Goal: Task Accomplishment & Management: Use online tool/utility

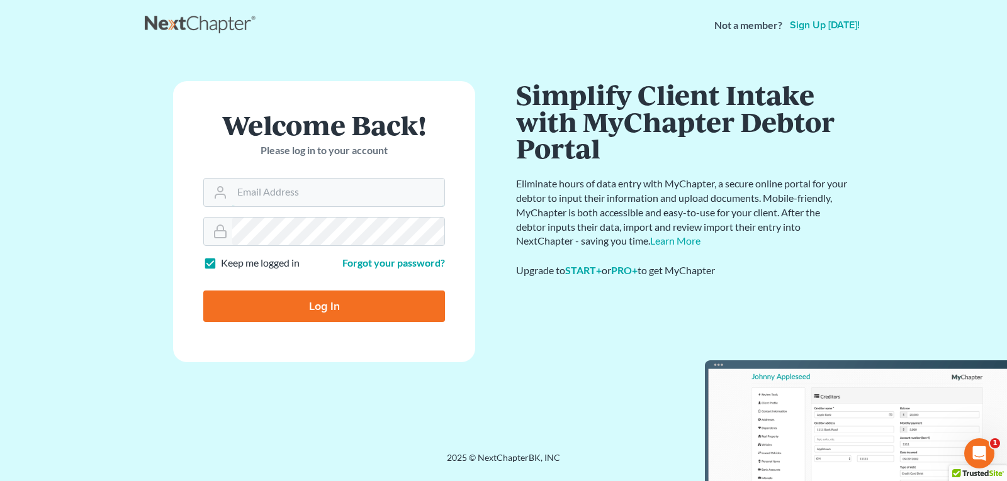
type input "[EMAIL_ADDRESS][DOMAIN_NAME]"
click at [273, 301] on input "Log In" at bounding box center [324, 306] width 242 height 31
type input "Thinking..."
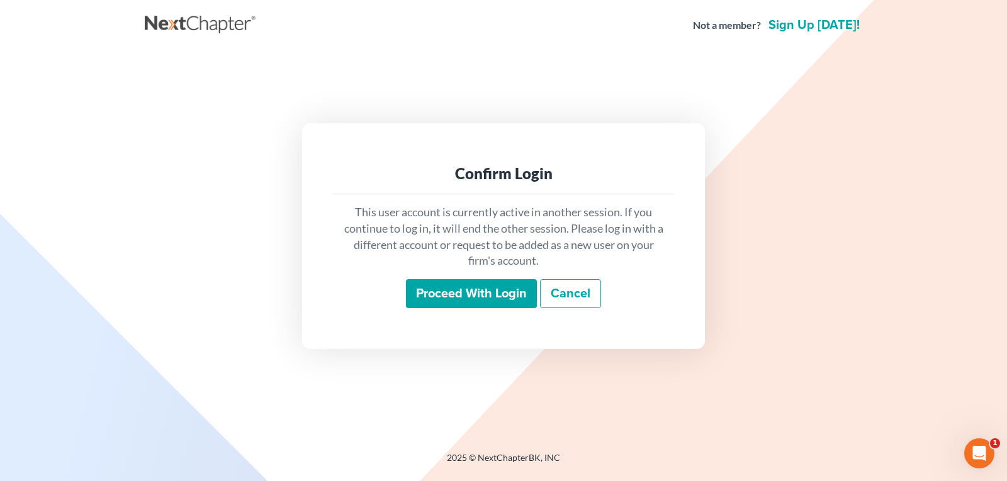
click at [440, 293] on input "Proceed with login" at bounding box center [471, 293] width 131 height 29
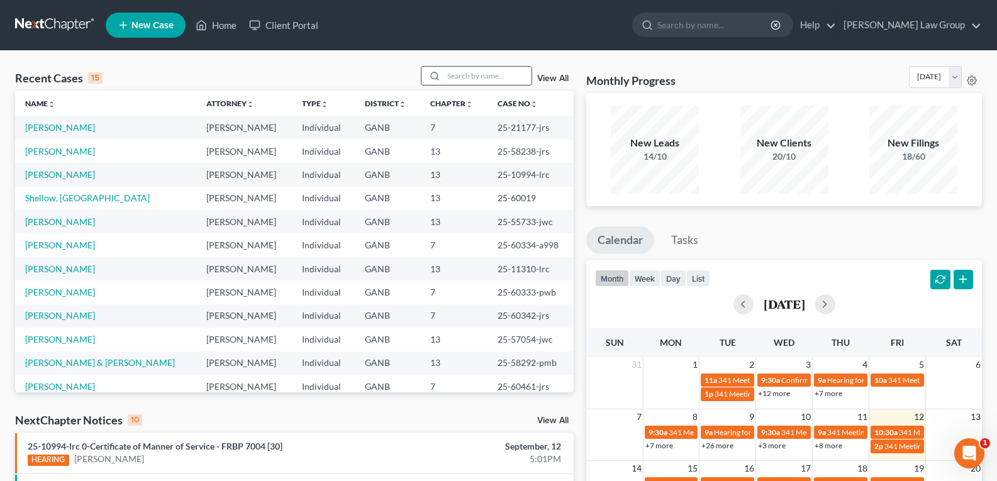
click at [478, 79] on input "search" at bounding box center [488, 76] width 88 height 18
type input "reid"
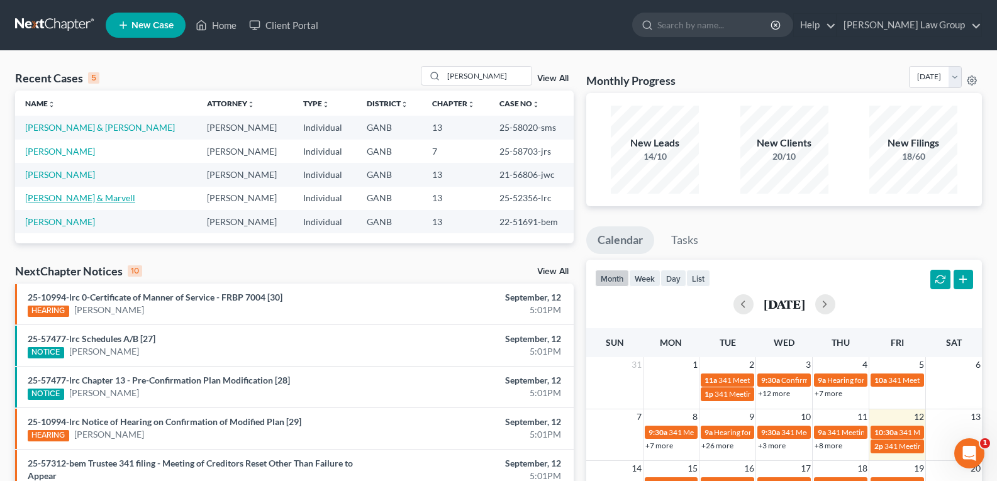
click at [76, 198] on link "Reid, Victoria & Marvell" at bounding box center [80, 198] width 110 height 11
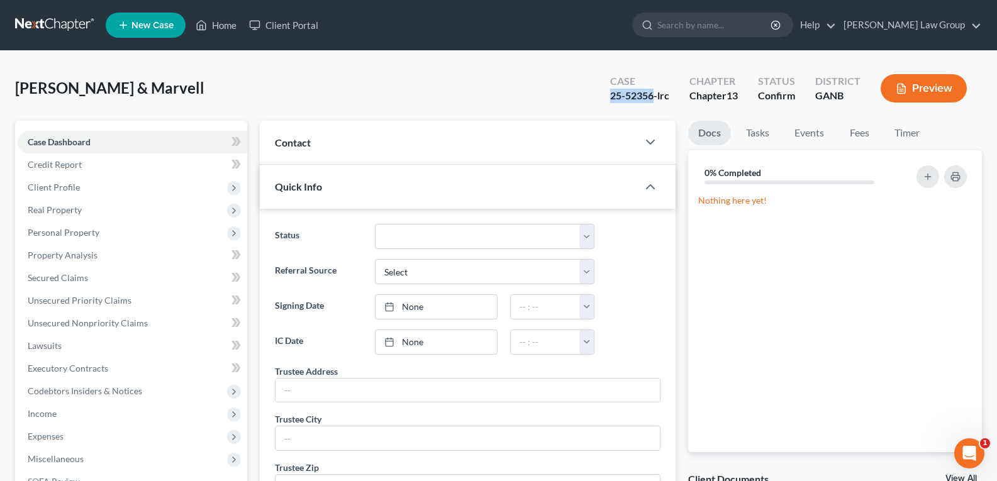
drag, startPoint x: 612, startPoint y: 102, endPoint x: 654, endPoint y: 108, distance: 42.6
click at [654, 108] on div "Case 25-52356-lrc Chapter Chapter 13 Status Confirm District GANB Preview" at bounding box center [788, 88] width 387 height 45
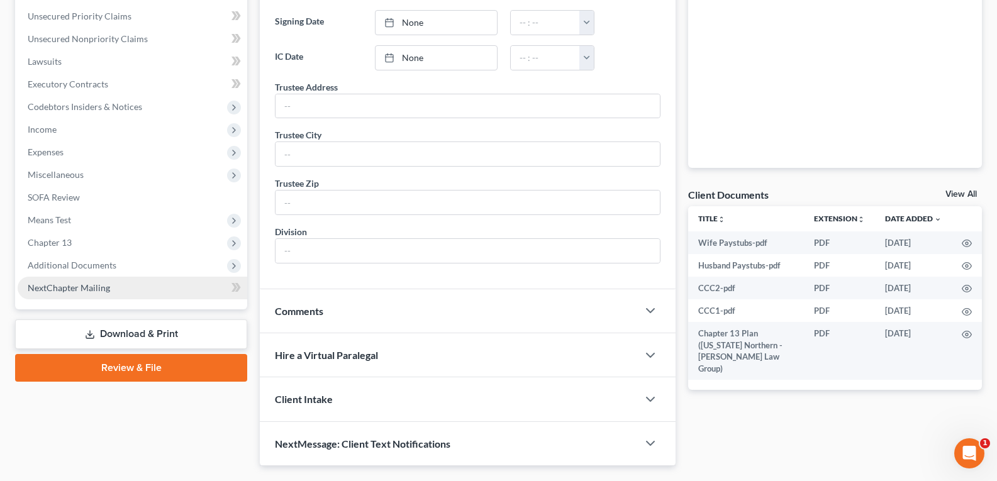
scroll to position [315, 0]
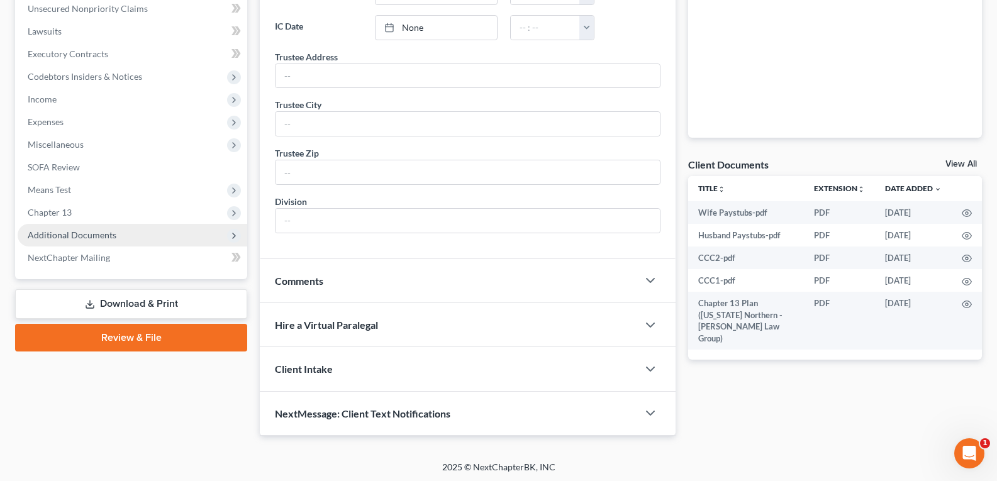
click at [68, 233] on span "Additional Documents" at bounding box center [72, 235] width 89 height 11
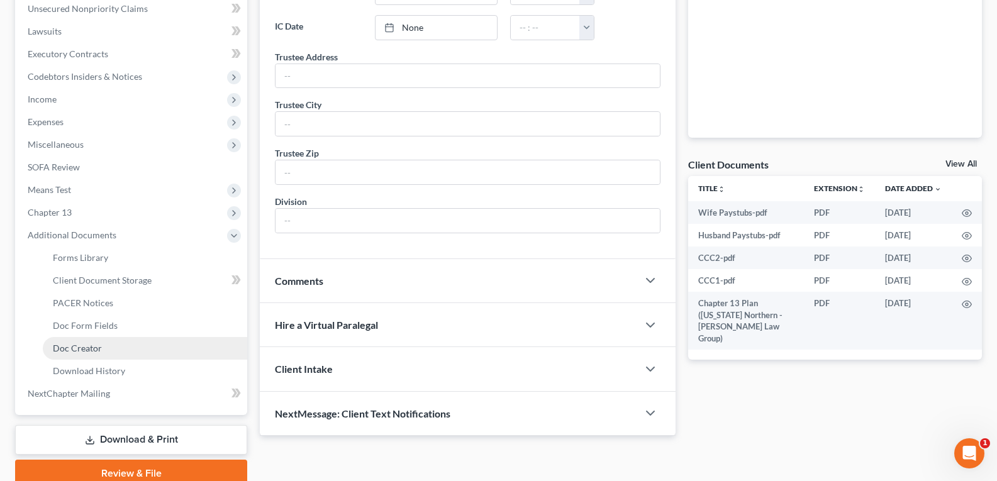
click at [91, 347] on span "Doc Creator" at bounding box center [77, 348] width 49 height 11
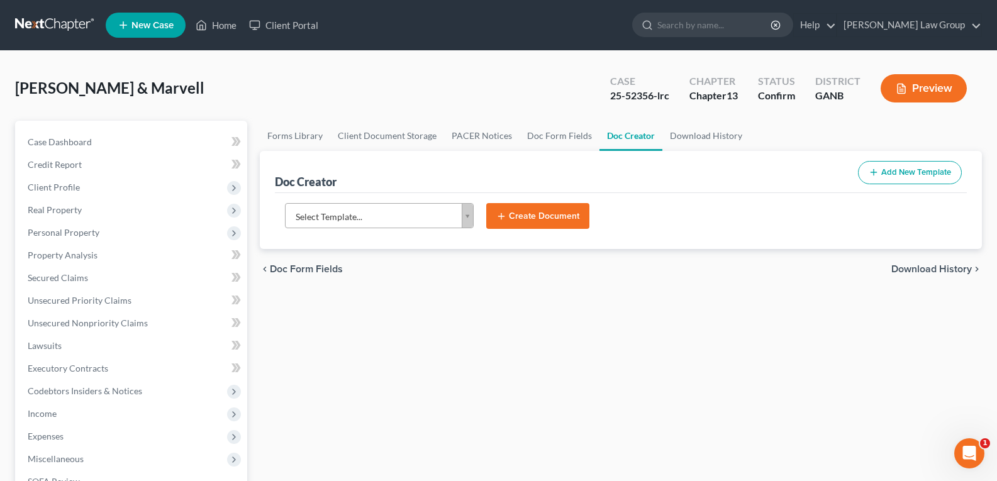
click at [463, 225] on body "Home New Case Client Portal Saedi Law Group legalstaff@saedilawgroup.com My Acc…" at bounding box center [498, 425] width 997 height 850
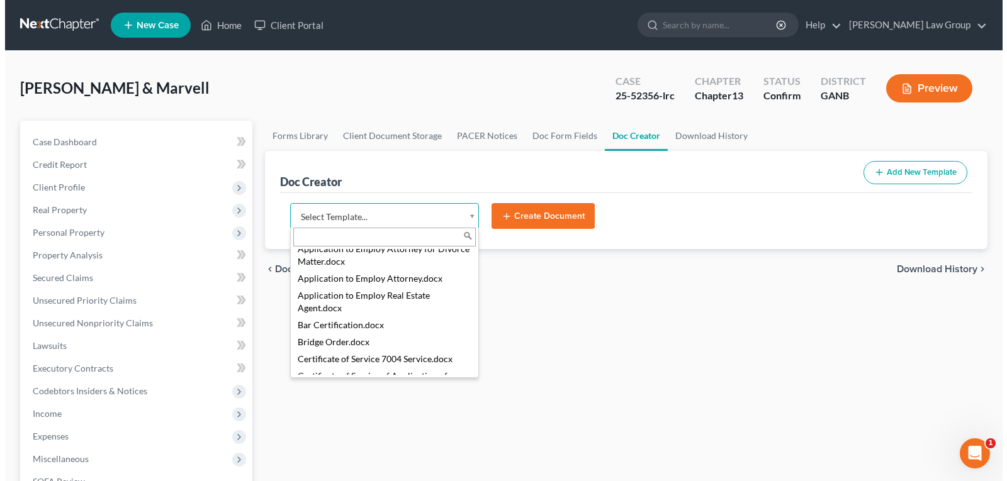
scroll to position [315, 0]
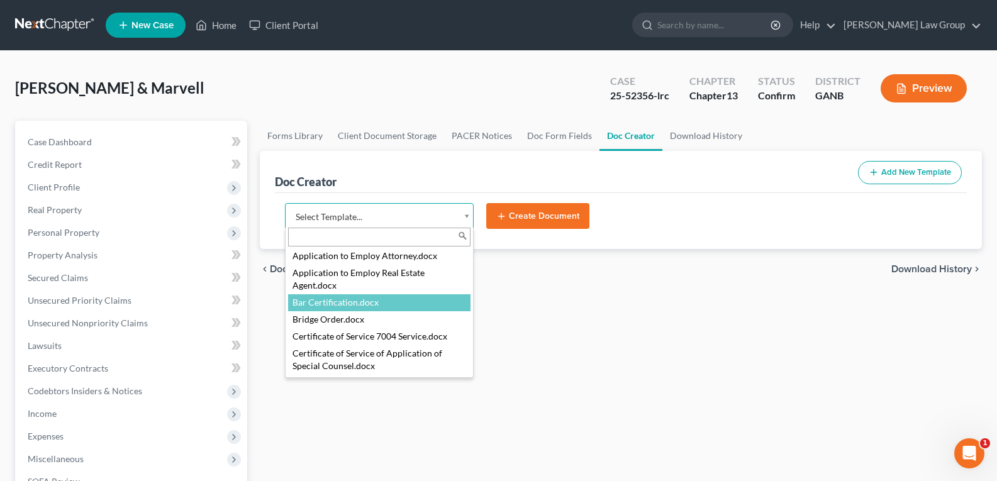
select select "111535"
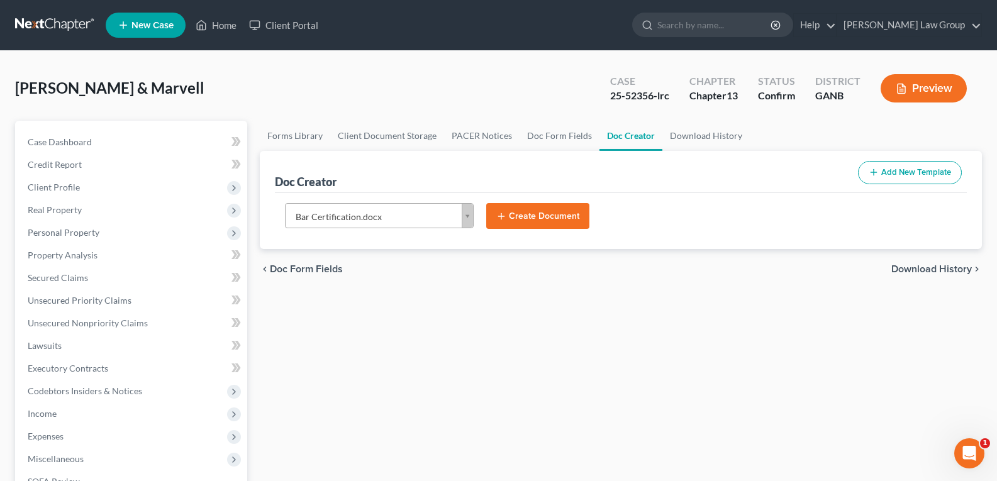
click at [549, 219] on button "Create Document" at bounding box center [537, 216] width 103 height 26
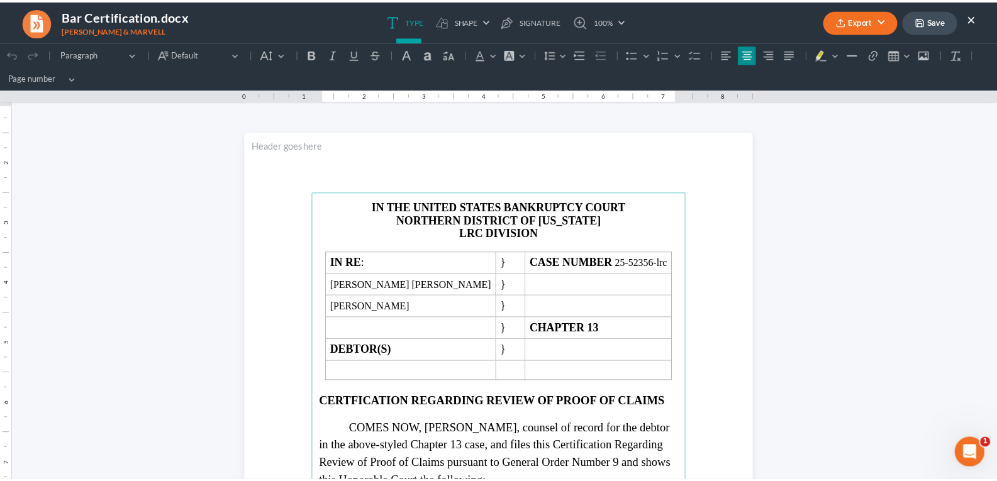
scroll to position [0, 0]
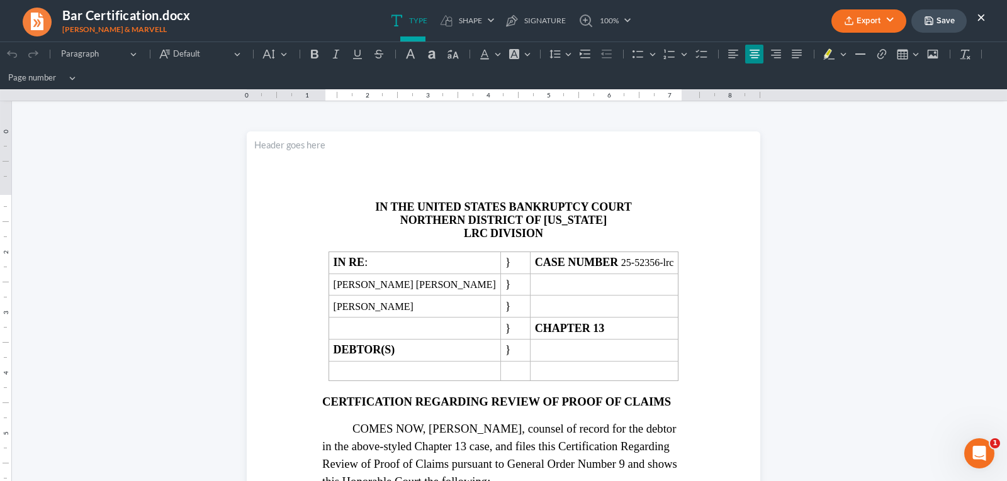
click at [865, 23] on button "Export" at bounding box center [868, 20] width 75 height 23
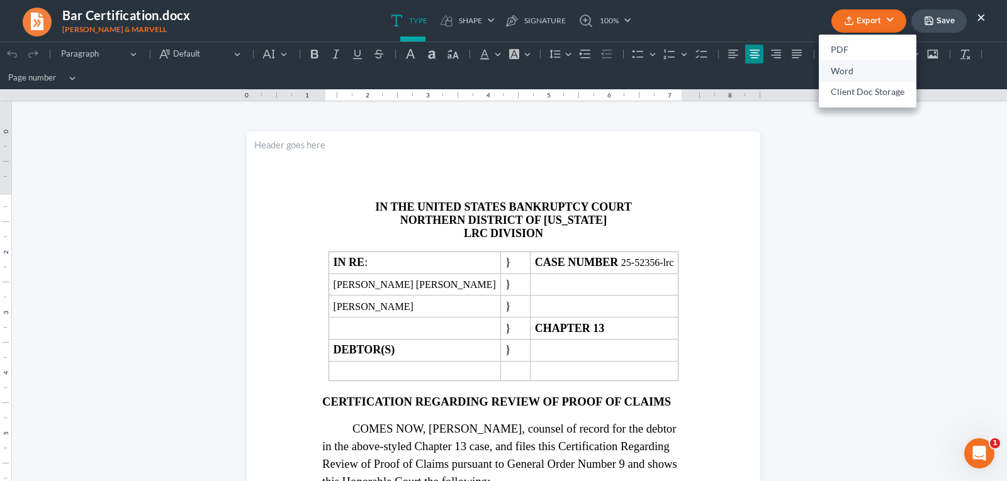
click at [852, 69] on link "Word" at bounding box center [867, 70] width 98 height 21
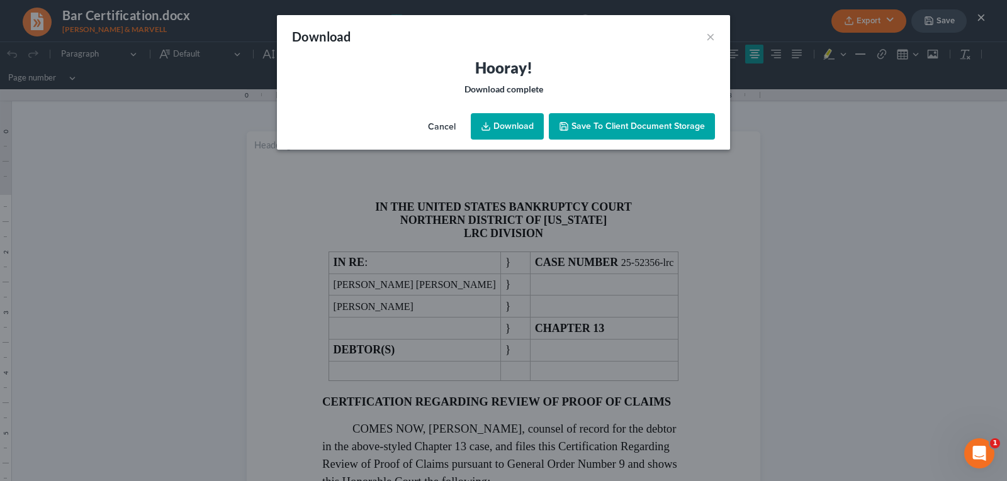
click at [526, 125] on link "Download" at bounding box center [507, 126] width 73 height 26
click at [714, 39] on button "×" at bounding box center [710, 36] width 9 height 15
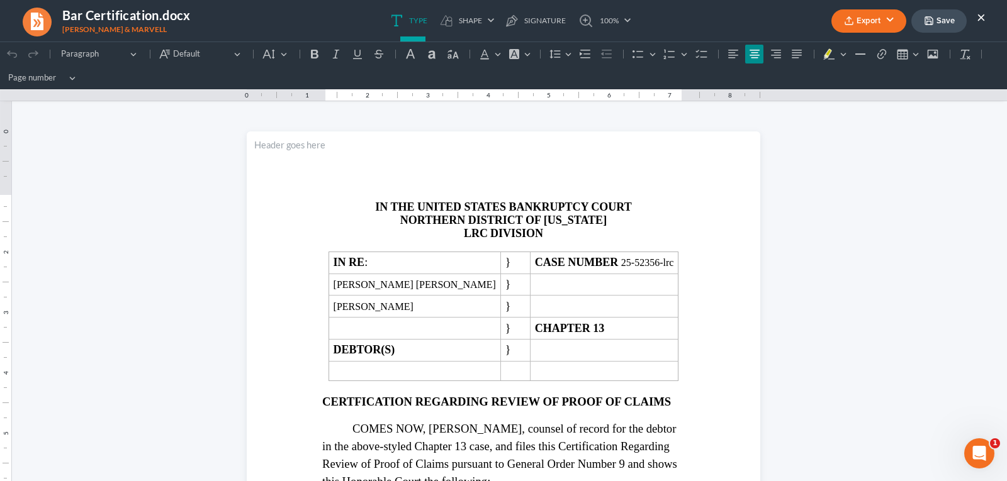
click at [988, 15] on div "Export PDF Word Client Doc Storage Save ×" at bounding box center [907, 21] width 179 height 27
click at [983, 16] on button "×" at bounding box center [980, 16] width 9 height 15
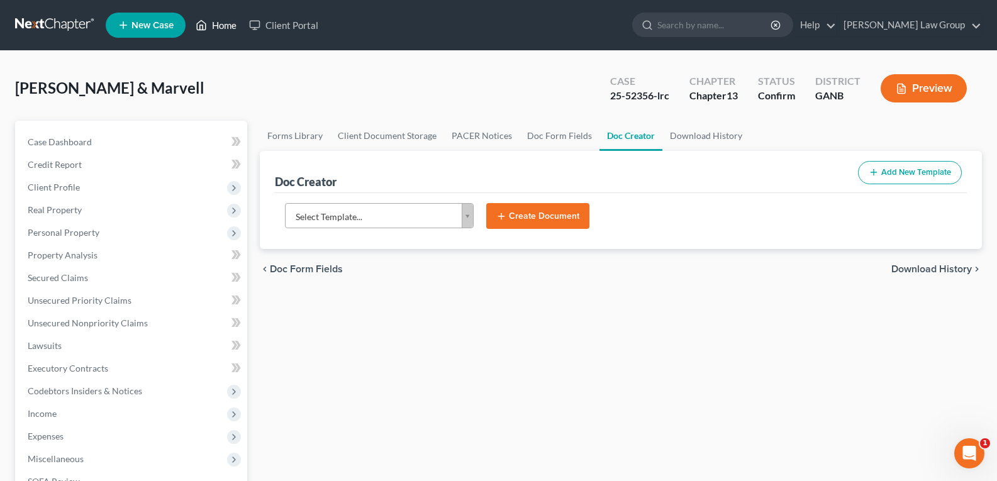
click at [215, 34] on link "Home" at bounding box center [215, 25] width 53 height 23
click at [214, 26] on link "Home" at bounding box center [215, 25] width 53 height 23
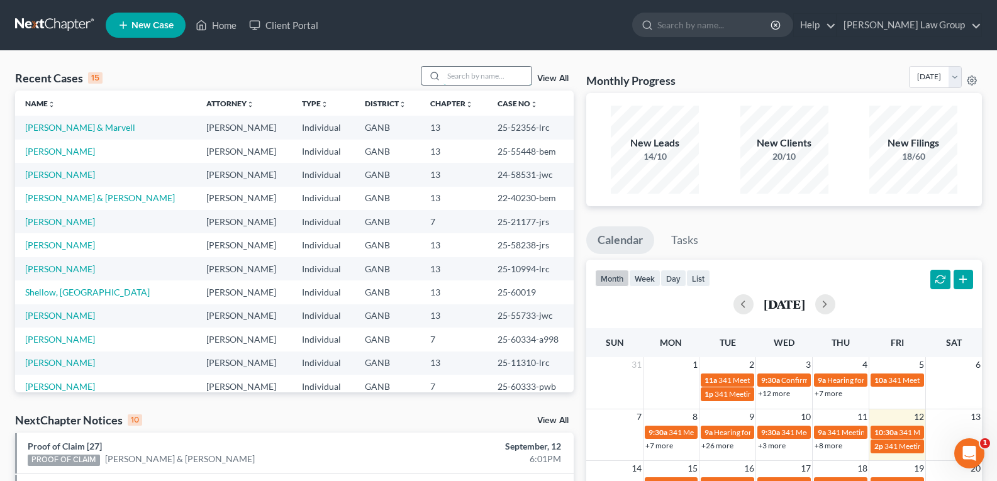
click at [462, 76] on input "search" at bounding box center [488, 76] width 88 height 18
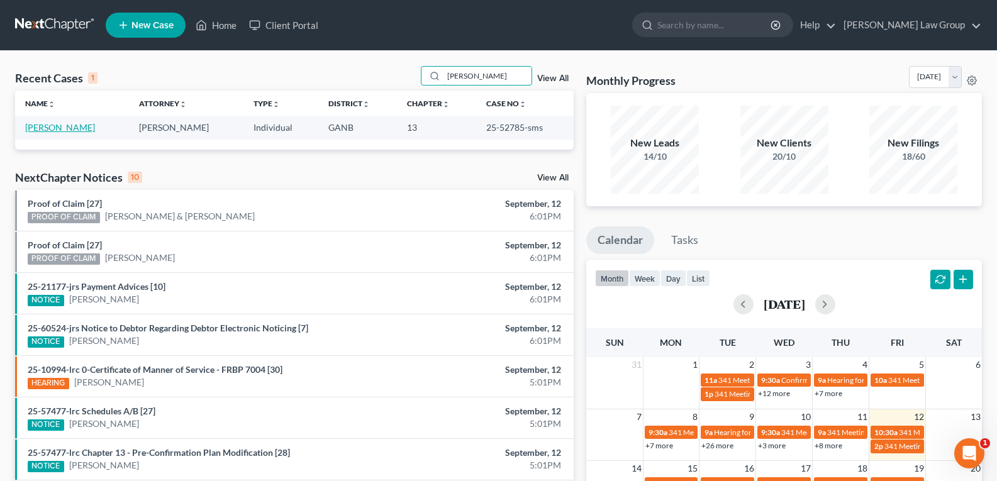
type input "Bessie"
click at [45, 125] on link "Ingram, Bessie" at bounding box center [60, 127] width 70 height 11
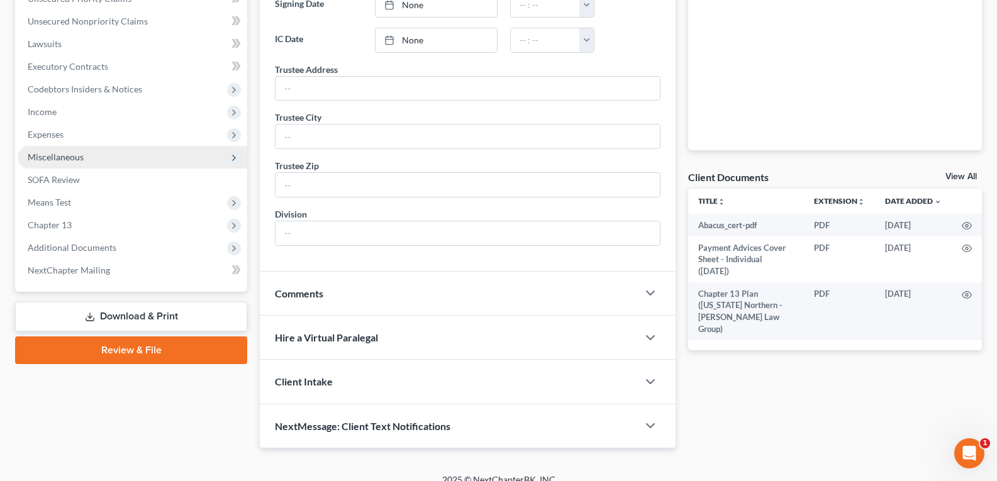
scroll to position [317, 0]
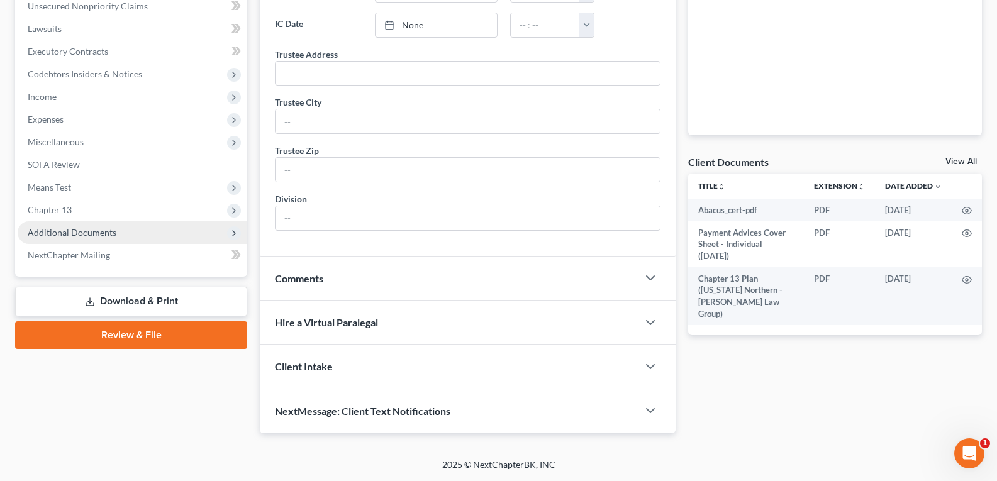
click at [38, 233] on span "Additional Documents" at bounding box center [72, 232] width 89 height 11
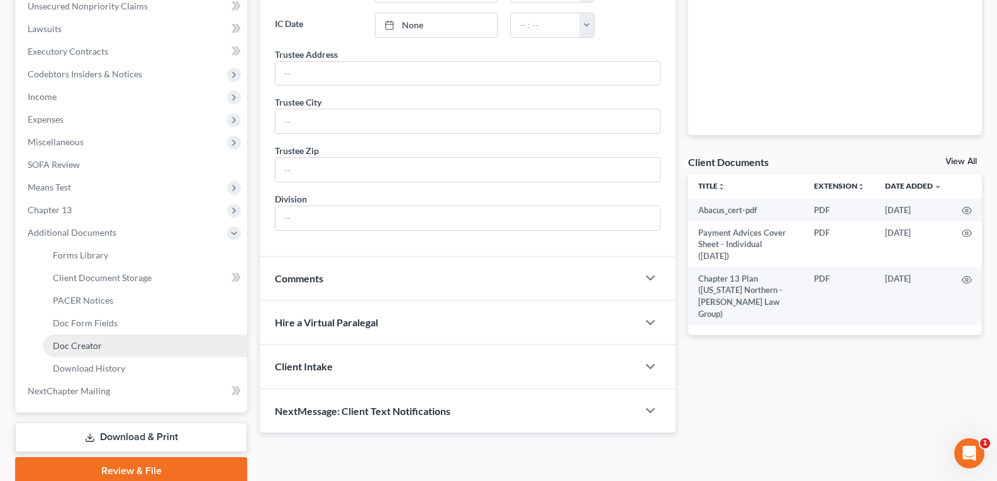
click at [68, 345] on span "Doc Creator" at bounding box center [77, 345] width 49 height 11
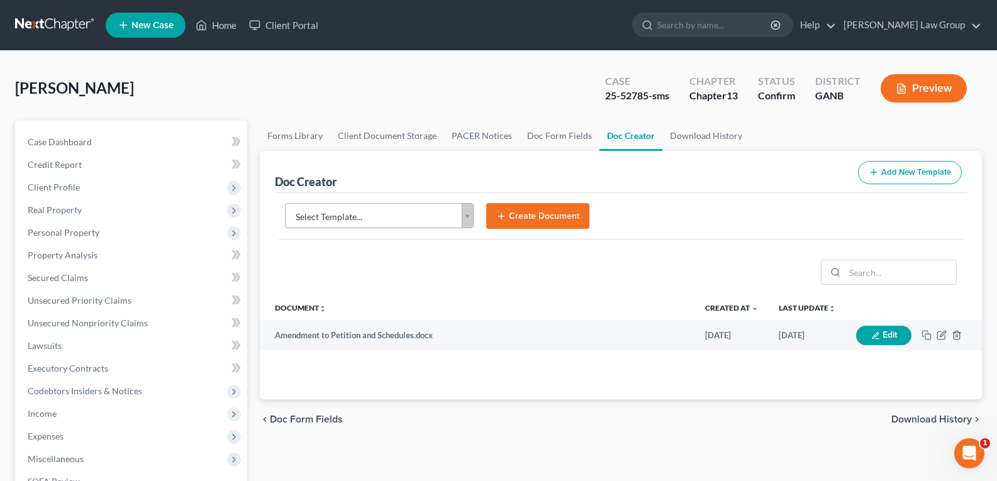
click at [473, 217] on body "Home New Case Client Portal Saedi Law Group legalstaff@saedilawgroup.com My Acc…" at bounding box center [498, 425] width 997 height 850
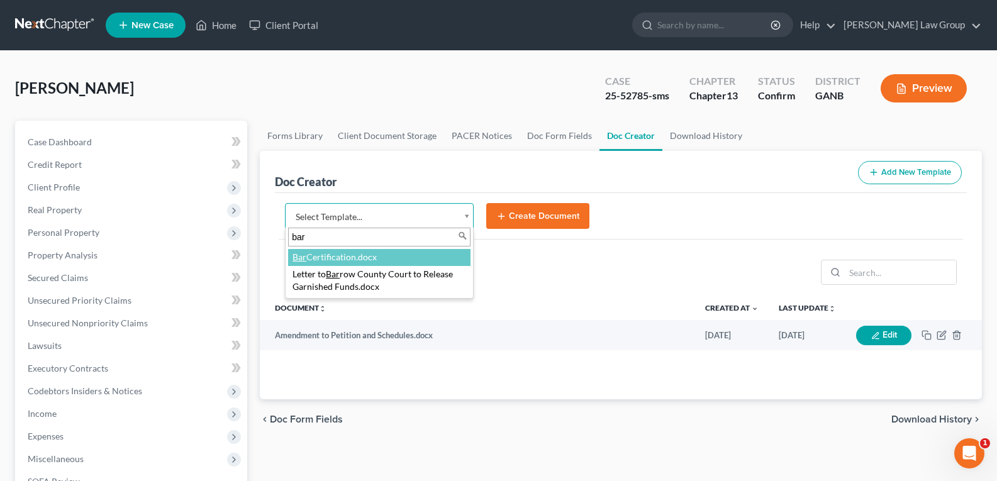
type input "bar"
select select "111535"
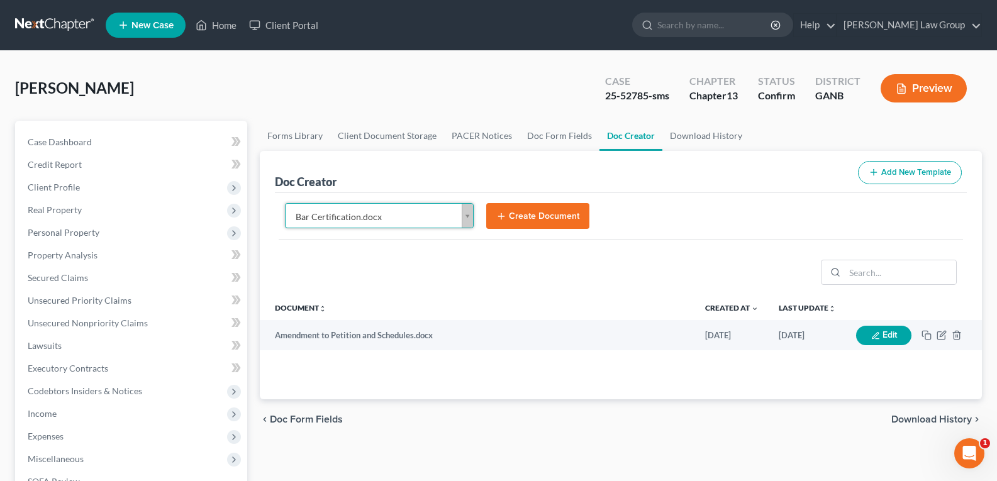
click at [533, 223] on button "Create Document" at bounding box center [537, 216] width 103 height 26
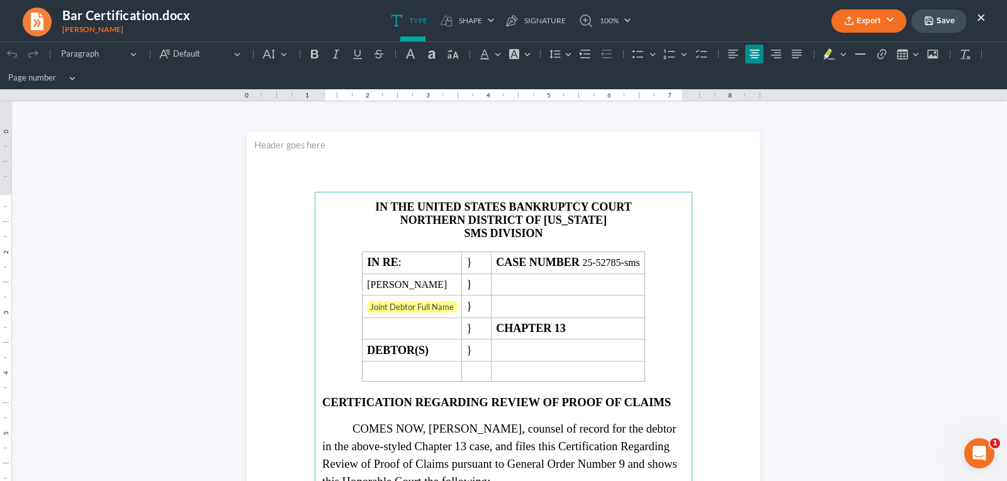
click at [863, 19] on button "Export" at bounding box center [868, 20] width 75 height 23
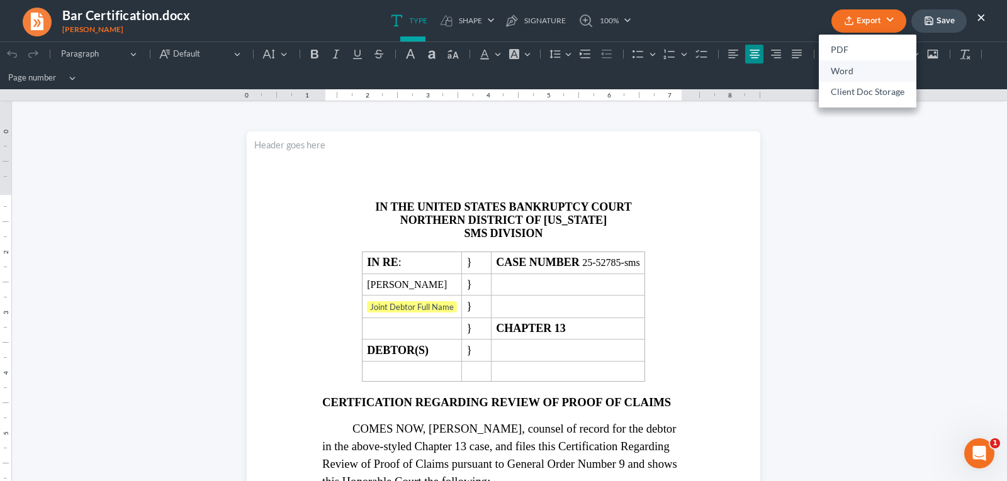
click at [857, 69] on link "Word" at bounding box center [867, 70] width 98 height 21
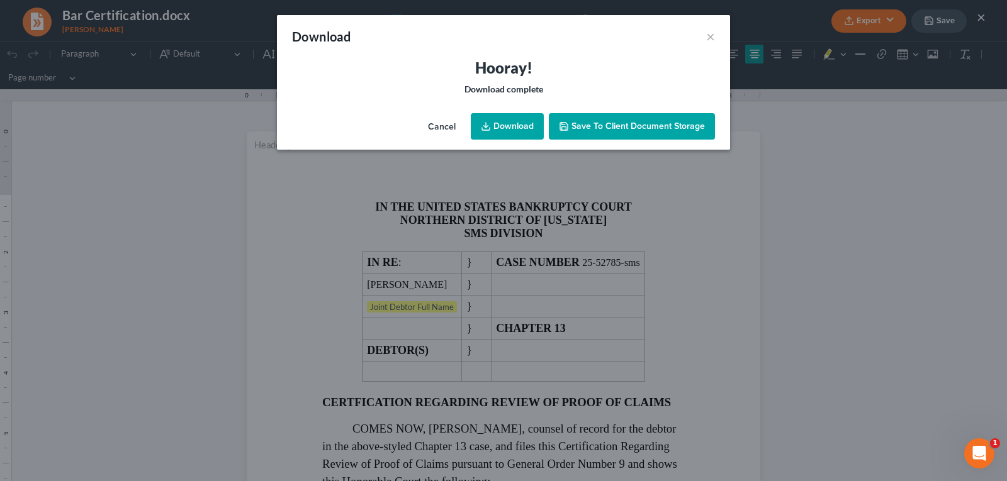
click at [501, 130] on link "Download" at bounding box center [507, 126] width 73 height 26
click at [710, 30] on button "×" at bounding box center [710, 36] width 9 height 15
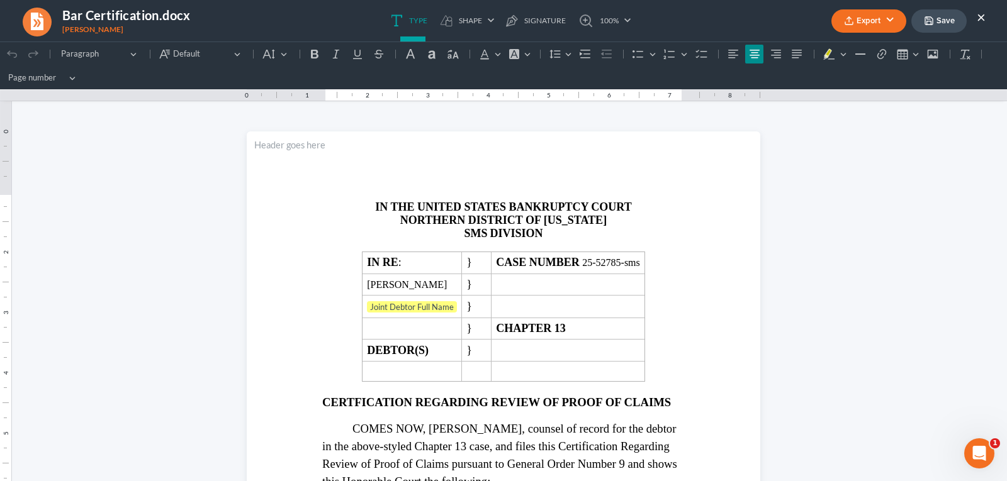
drag, startPoint x: 978, startPoint y: 16, endPoint x: 903, endPoint y: 50, distance: 82.0
click at [978, 16] on button "×" at bounding box center [980, 16] width 9 height 15
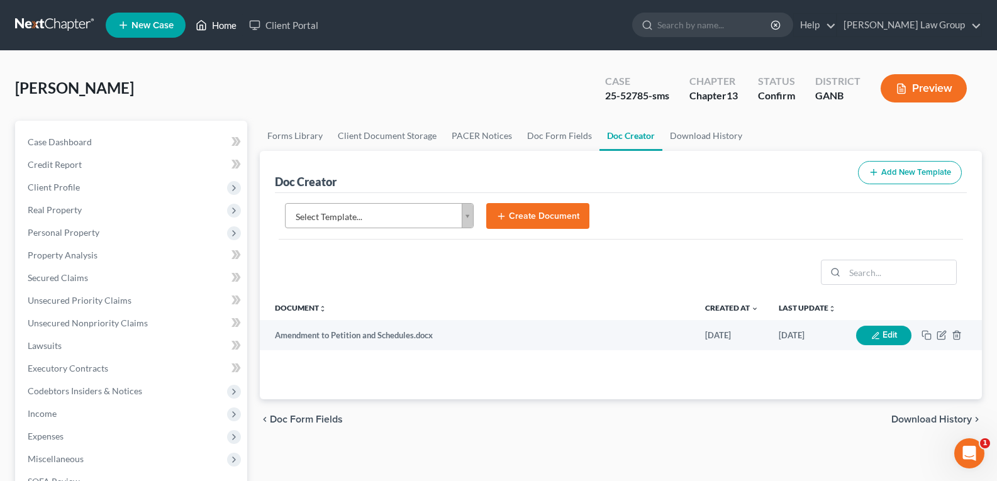
click at [212, 27] on link "Home" at bounding box center [215, 25] width 53 height 23
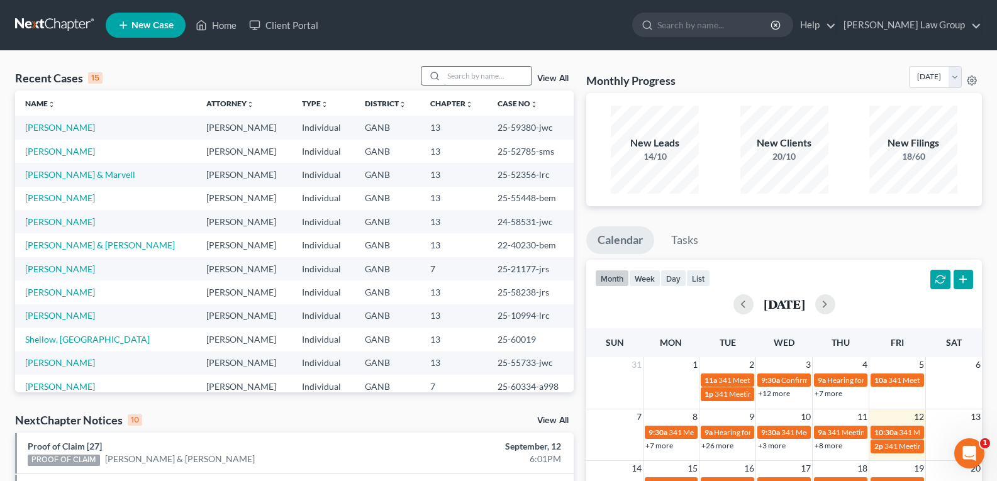
click at [469, 80] on input "search" at bounding box center [488, 76] width 88 height 18
type input "marvin"
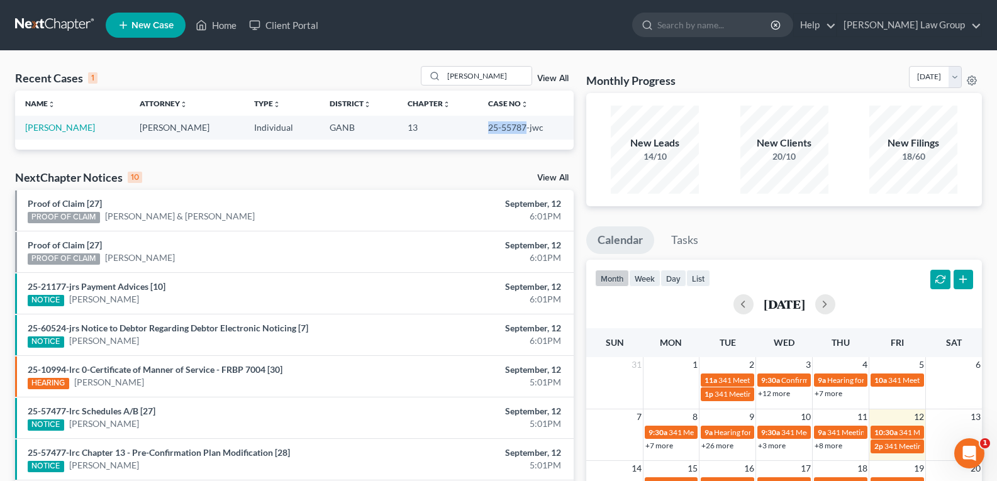
drag, startPoint x: 477, startPoint y: 124, endPoint x: 522, endPoint y: 137, distance: 46.4
click at [522, 137] on tr "Jackson, Marvin Lorena Saedi Individual GANB 13 25-55787-jwc" at bounding box center [294, 127] width 559 height 23
copy tr "25-55787"
